Goal: Information Seeking & Learning: Find contact information

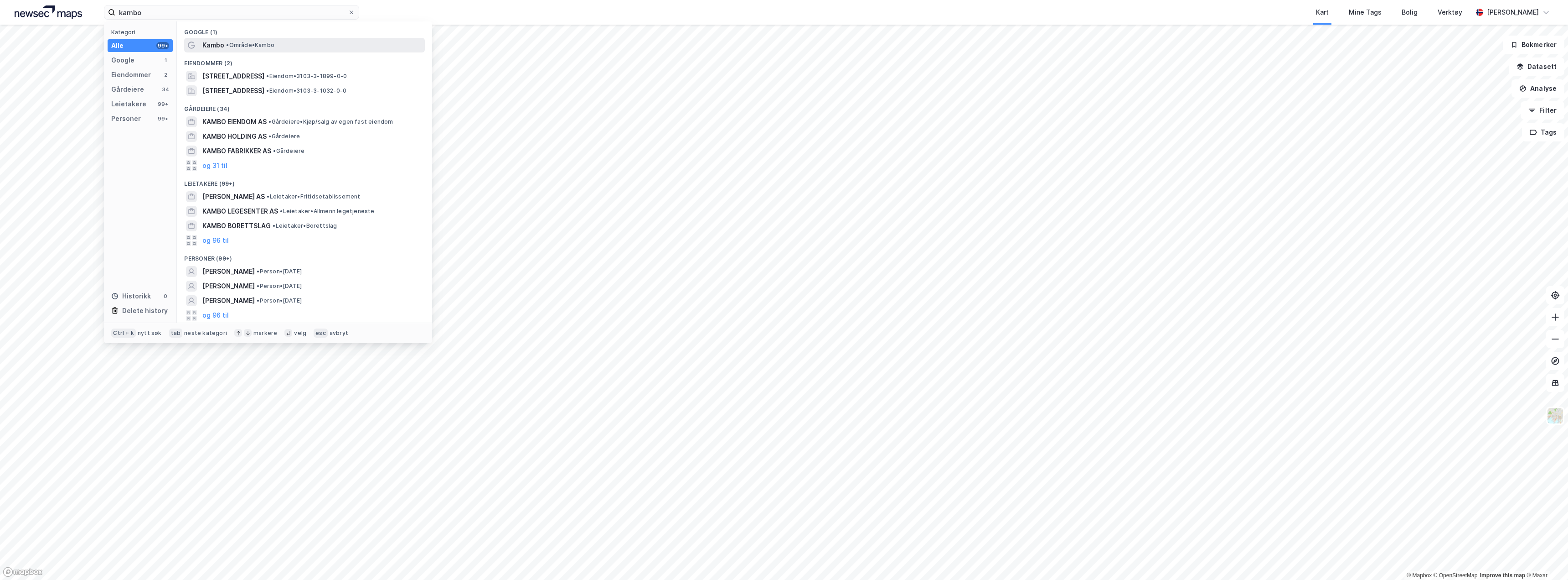
type input "kambo"
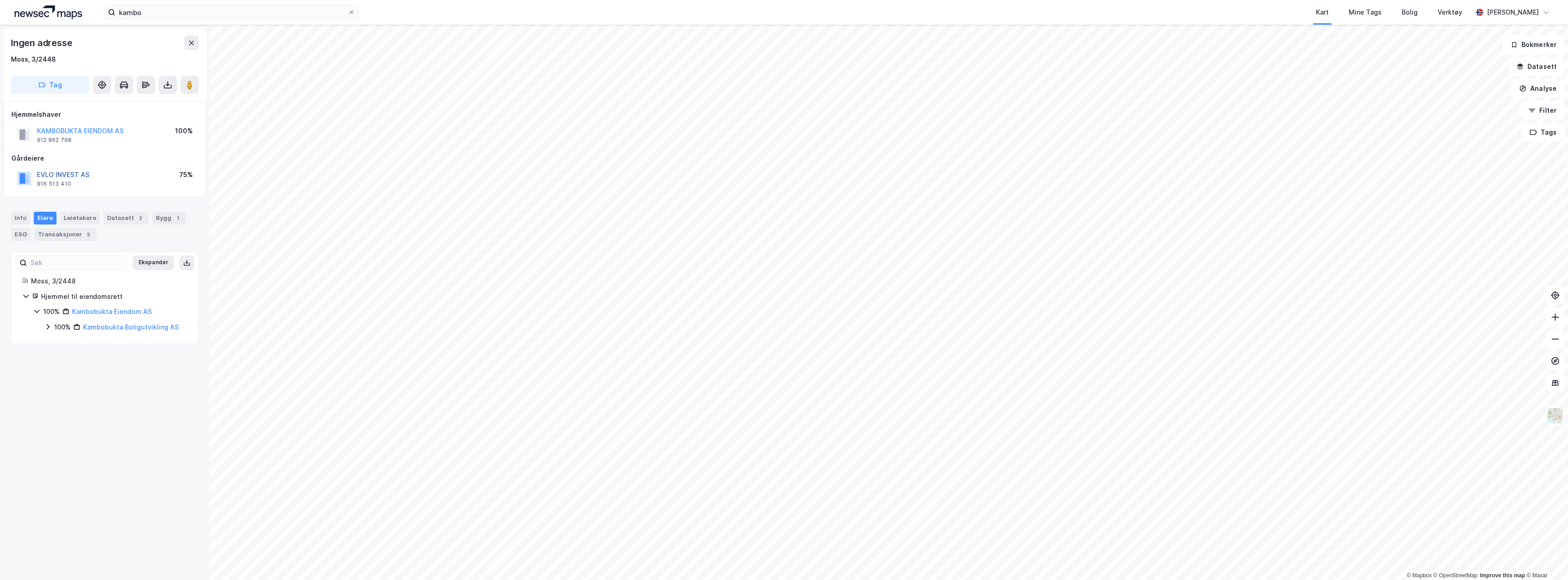
click at [0, 0] on button "EVLO INVEST AS" at bounding box center [0, 0] width 0 height 0
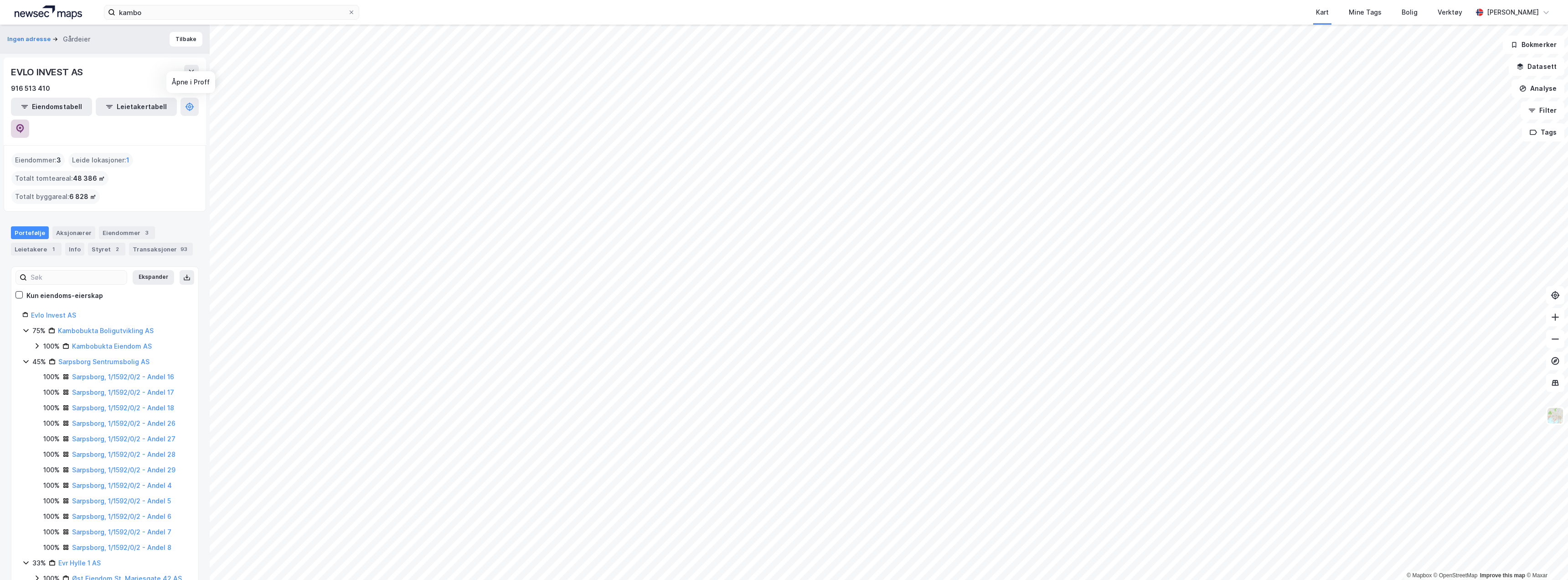
click at [25, 124] on icon at bounding box center [20, 128] width 9 height 9
